Goal: Transaction & Acquisition: Book appointment/travel/reservation

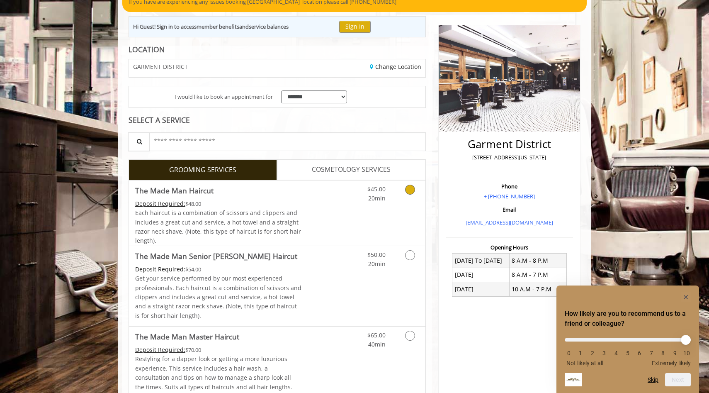
scroll to position [96, 0]
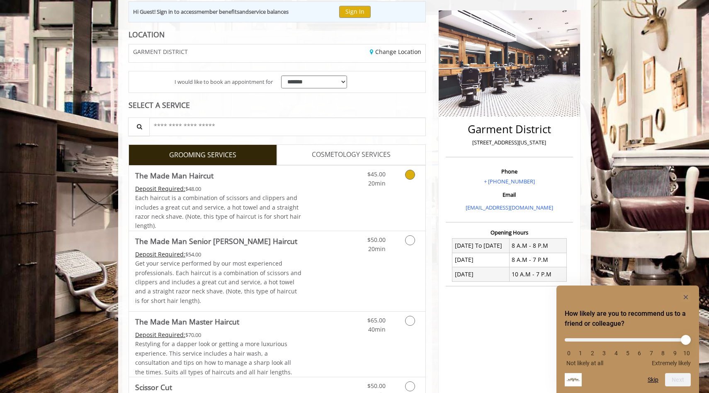
click at [407, 178] on icon "Grooming services" at bounding box center [410, 175] width 10 height 10
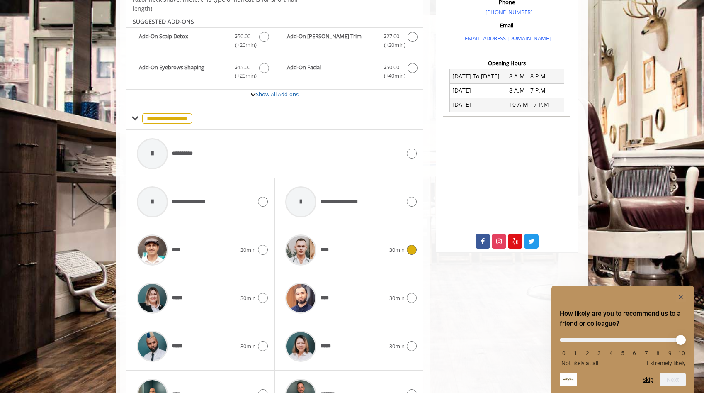
scroll to position [278, 0]
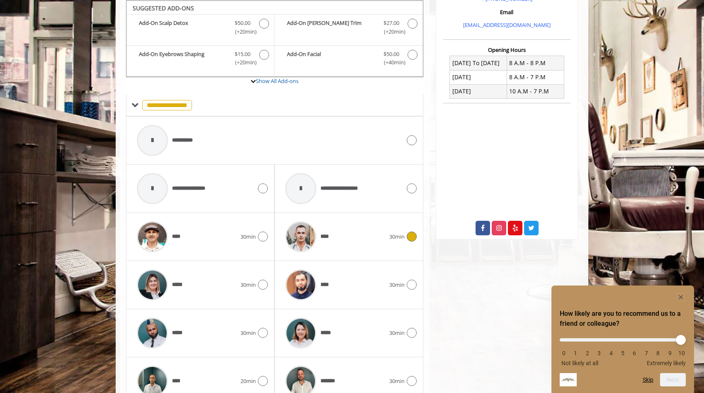
click at [376, 234] on div "****" at bounding box center [335, 236] width 108 height 39
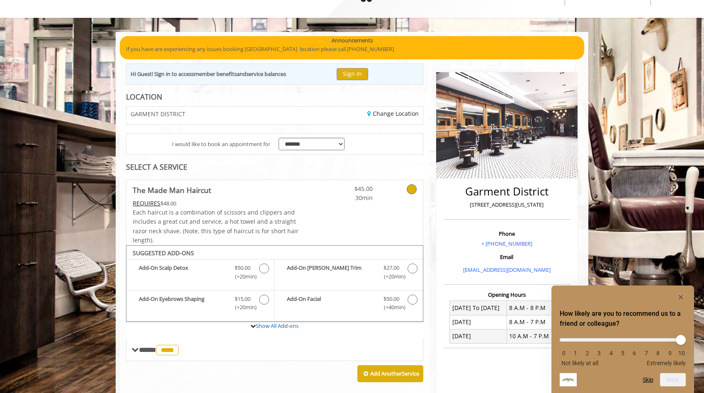
scroll to position [214, 0]
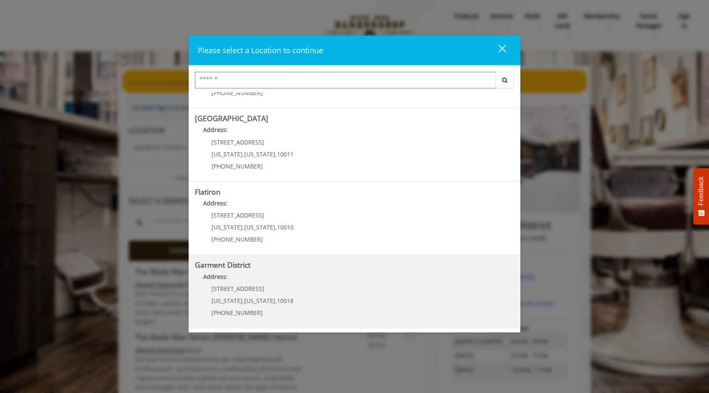
scroll to position [126, 0]
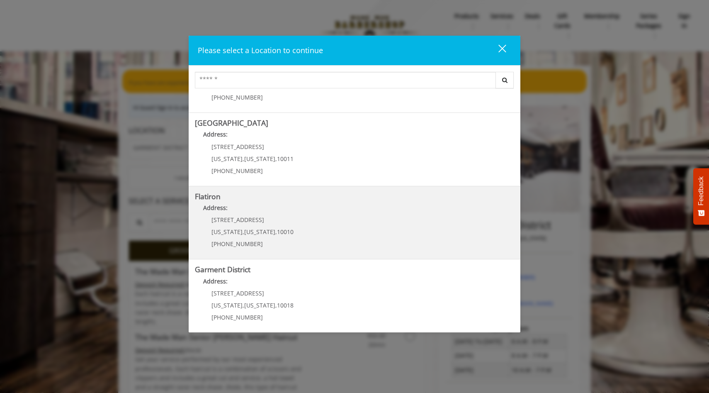
click at [339, 241] on "Flatiron Address: 10 E 23rd St New York , New York , 10010 (917) 475-1765" at bounding box center [354, 222] width 319 height 61
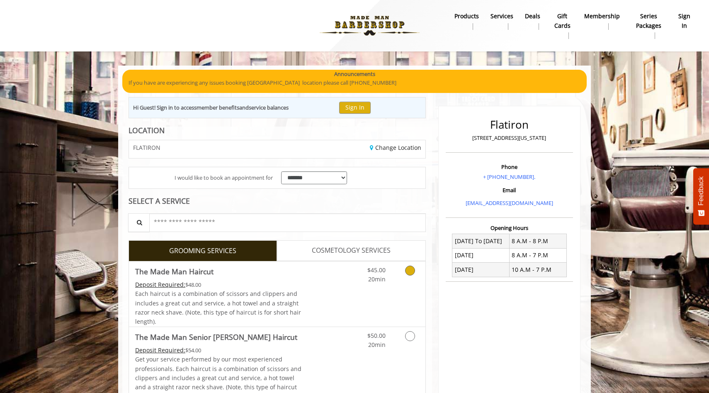
click at [382, 272] on span "$45.00" at bounding box center [376, 270] width 18 height 8
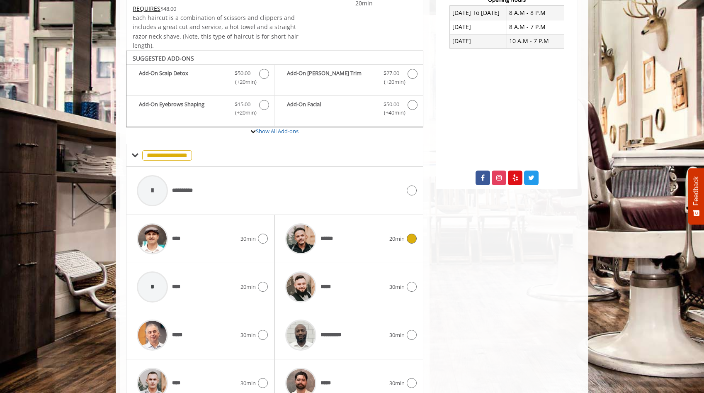
scroll to position [278, 0]
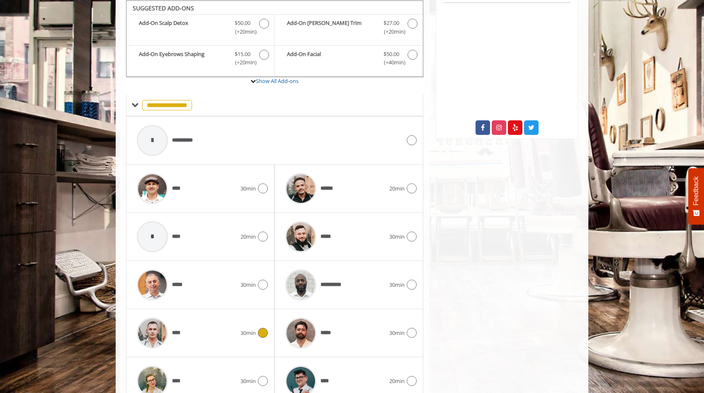
click at [205, 329] on div "****" at bounding box center [187, 332] width 108 height 39
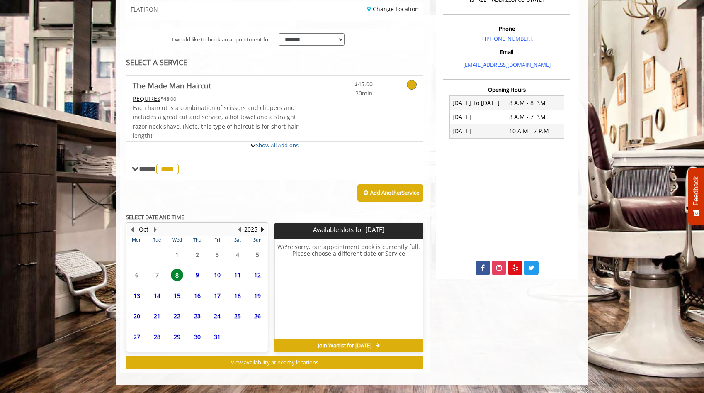
scroll to position [214, 0]
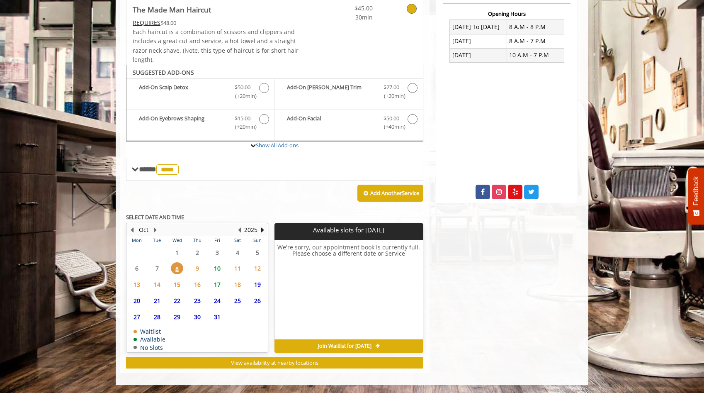
click at [216, 265] on span "10" at bounding box center [217, 268] width 12 height 12
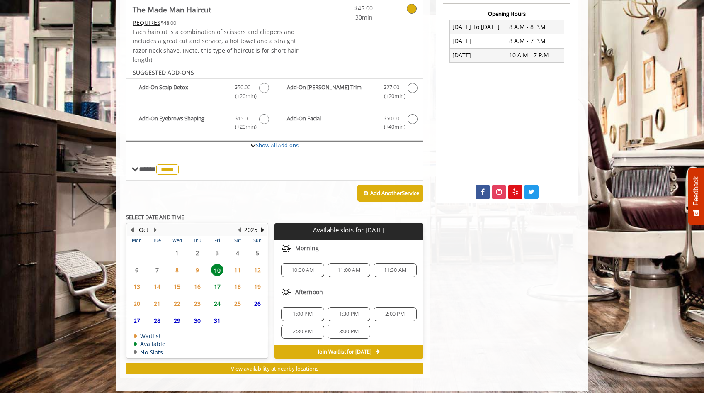
scroll to position [220, 0]
